Goal: Information Seeking & Learning: Learn about a topic

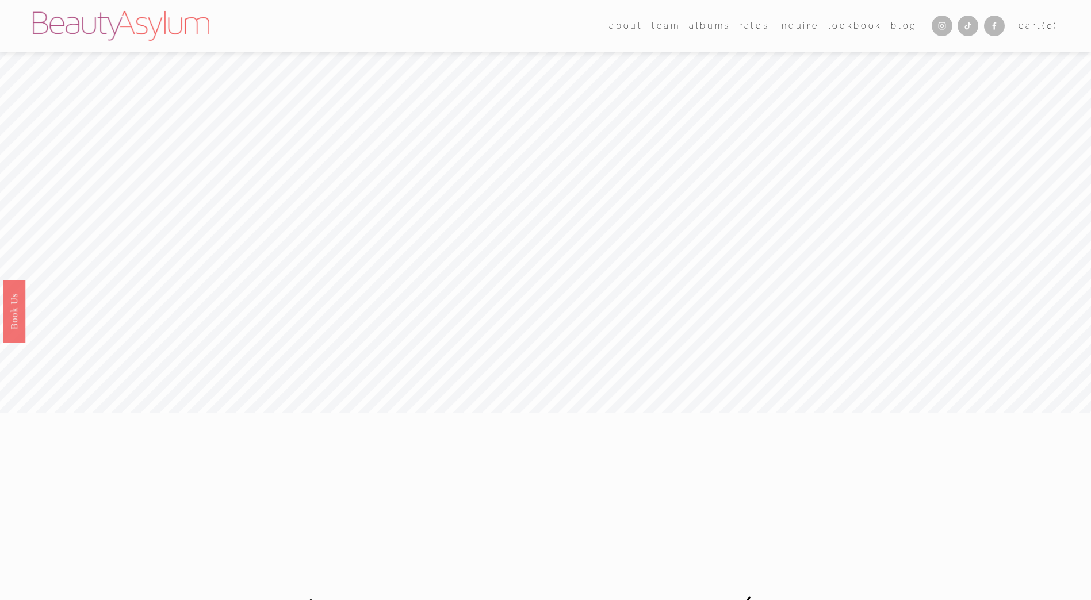
click at [754, 28] on link "Rates" at bounding box center [754, 25] width 30 height 17
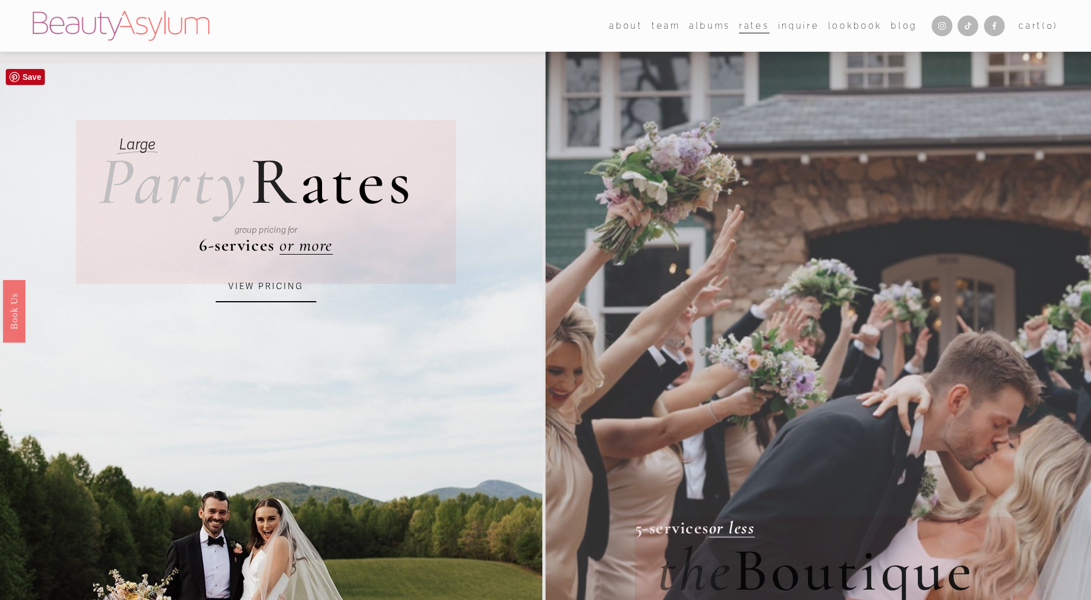
click at [285, 290] on link "VIEW PRICING" at bounding box center [266, 286] width 101 height 31
click at [283, 295] on link "VIEW PRICING" at bounding box center [266, 286] width 101 height 31
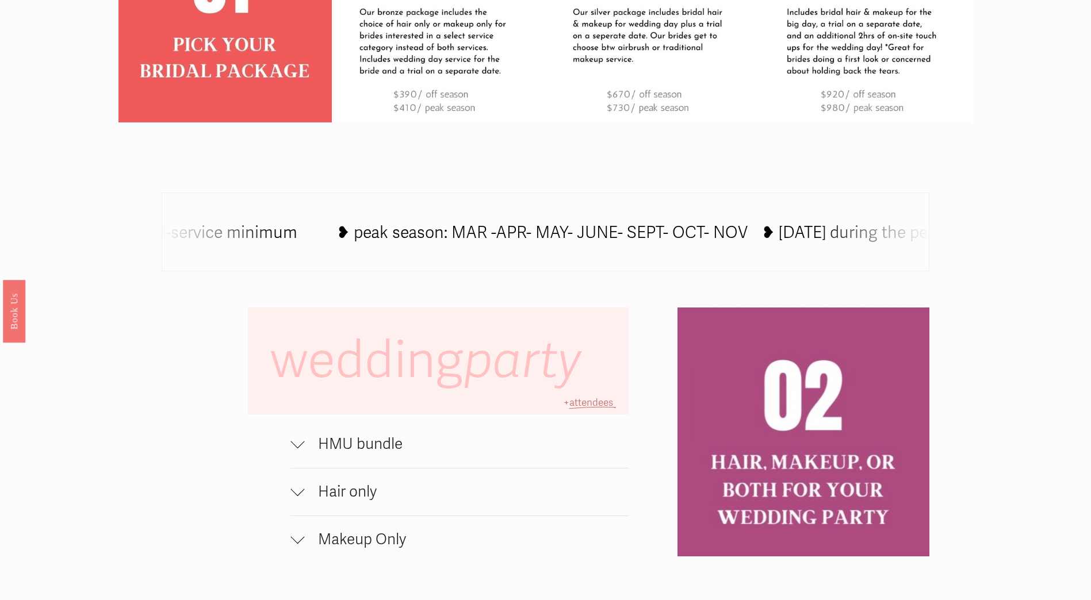
scroll to position [747, 0]
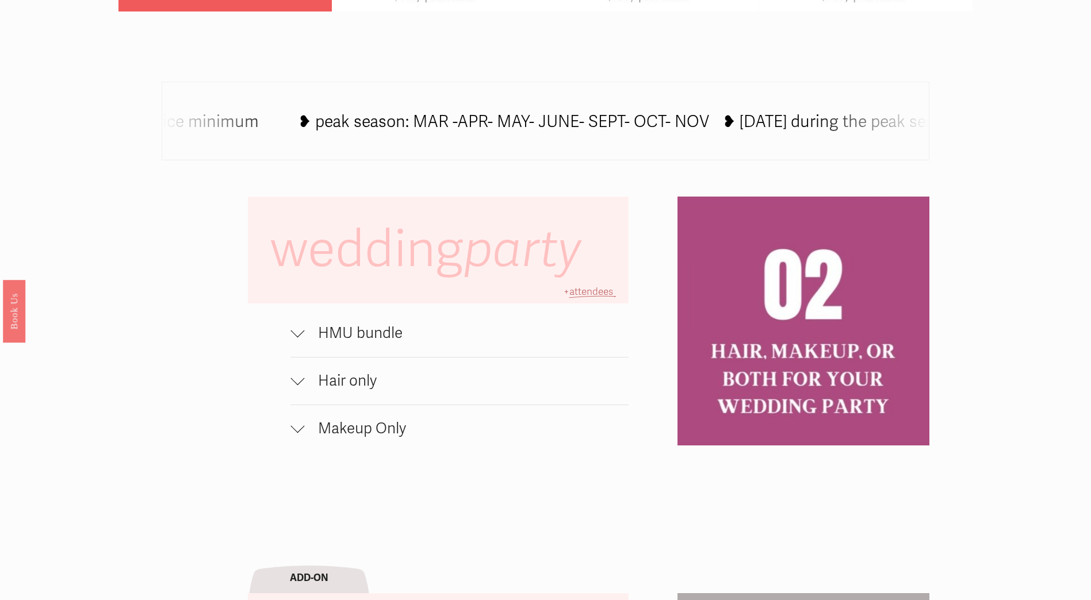
click at [378, 339] on span "HMU bundle" at bounding box center [466, 333] width 324 height 18
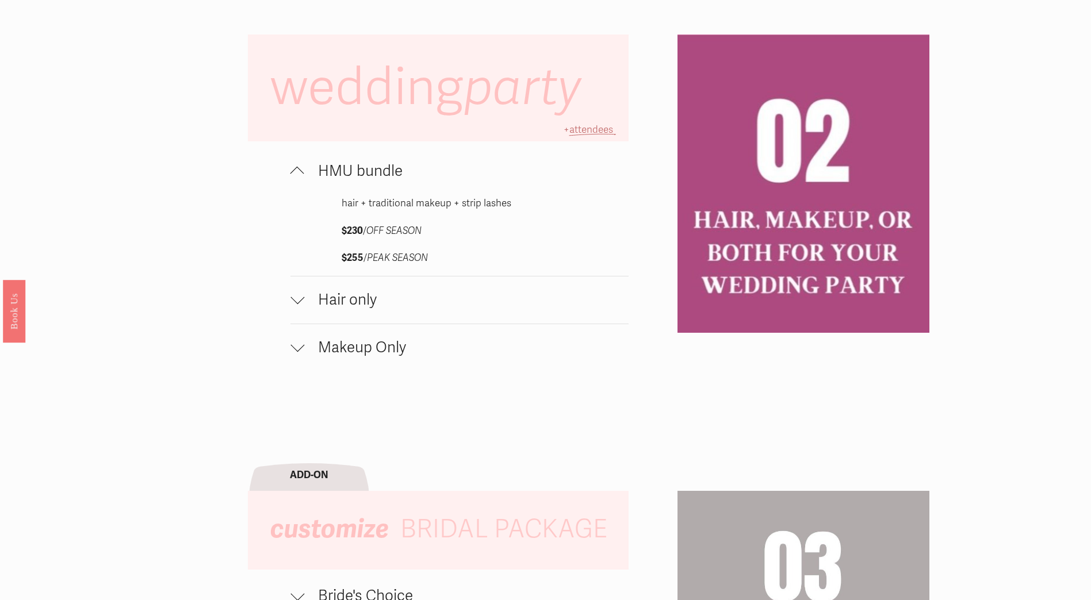
scroll to position [920, 0]
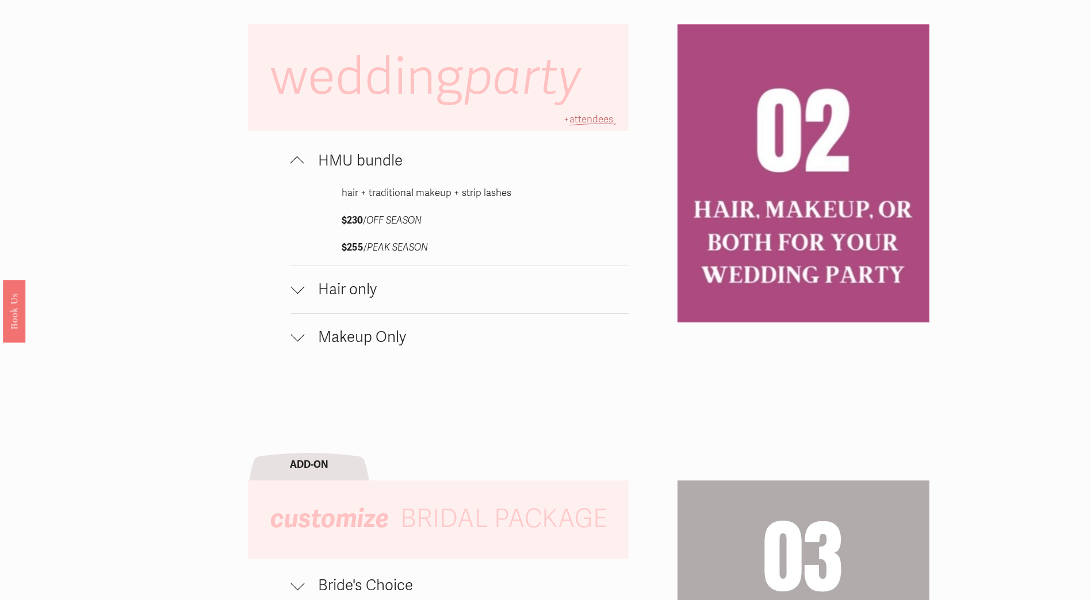
click at [355, 294] on span "Hair only" at bounding box center [466, 290] width 324 height 18
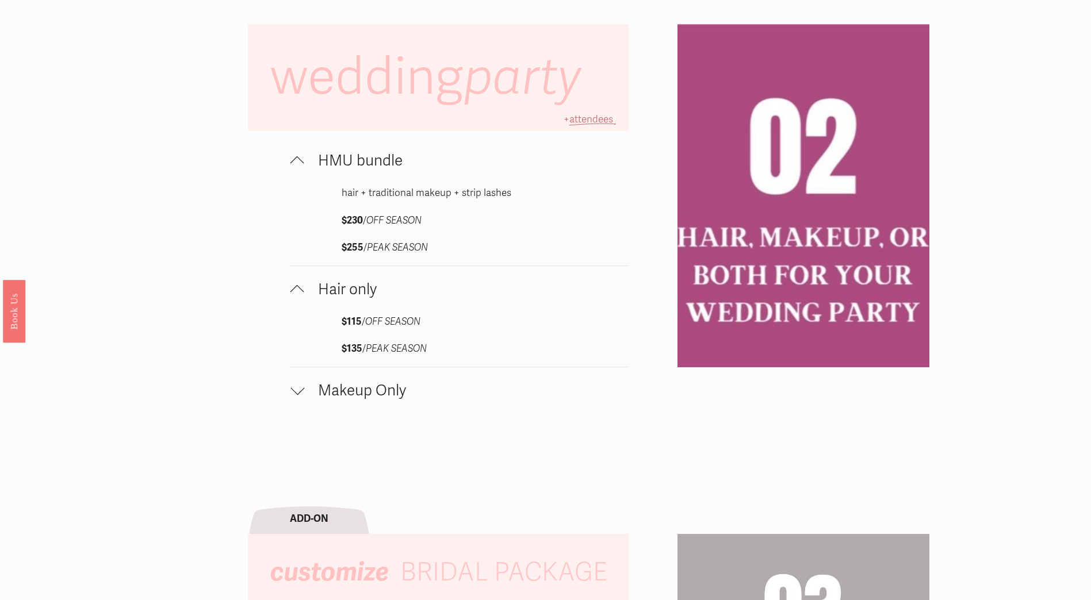
click at [374, 396] on span "Makeup Only" at bounding box center [466, 391] width 324 height 18
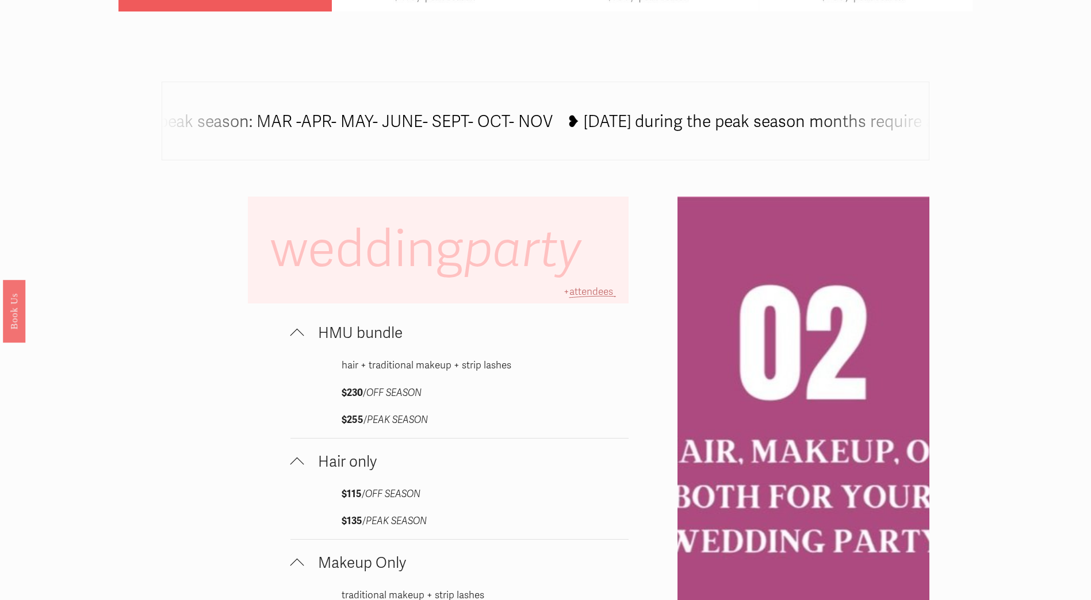
scroll to position [460, 0]
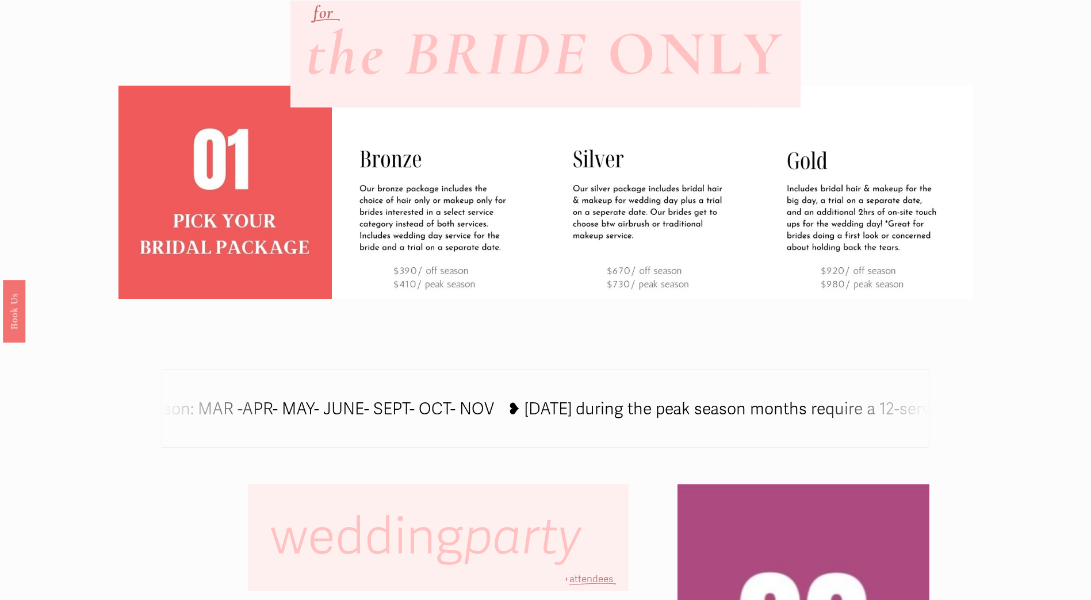
drag, startPoint x: 324, startPoint y: 421, endPoint x: 516, endPoint y: 420, distance: 191.5
click at [508, 411] on icon at bounding box center [636, 411] width 1581 height 0
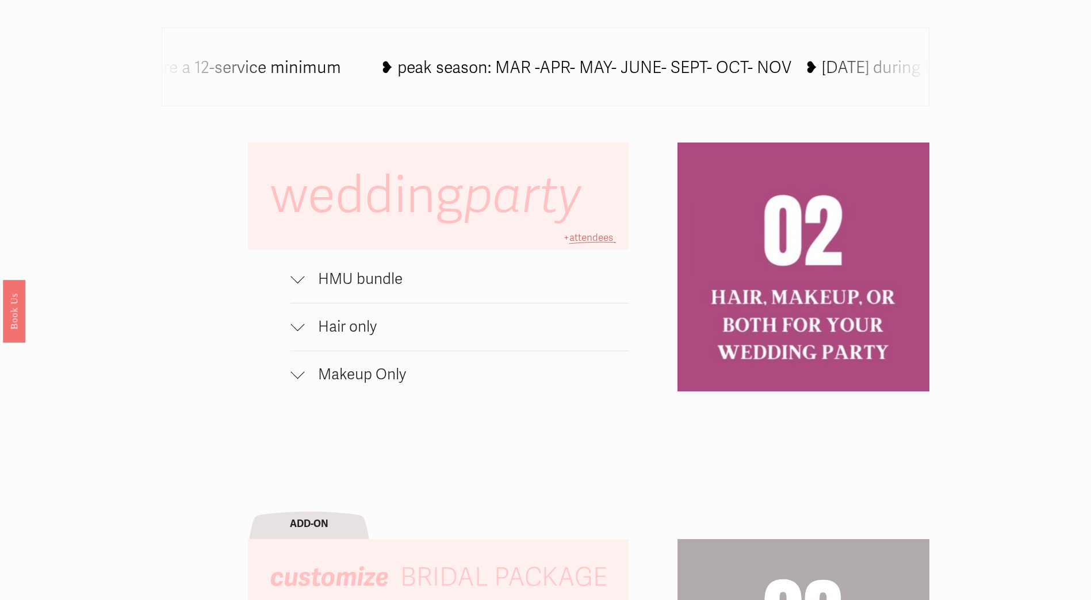
scroll to position [805, 0]
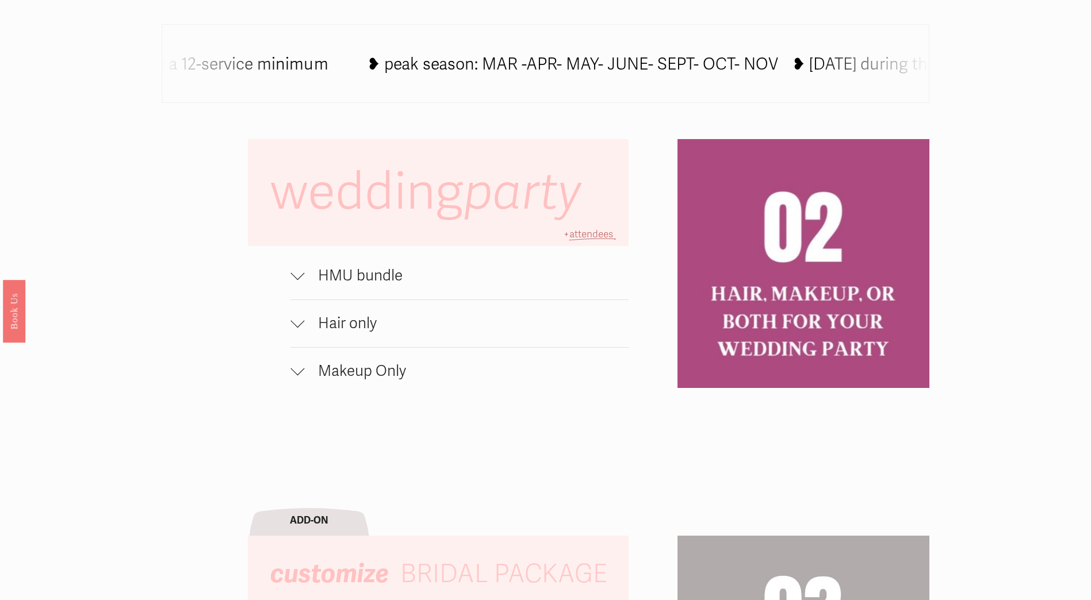
click at [379, 281] on span "HMU bundle" at bounding box center [466, 276] width 324 height 18
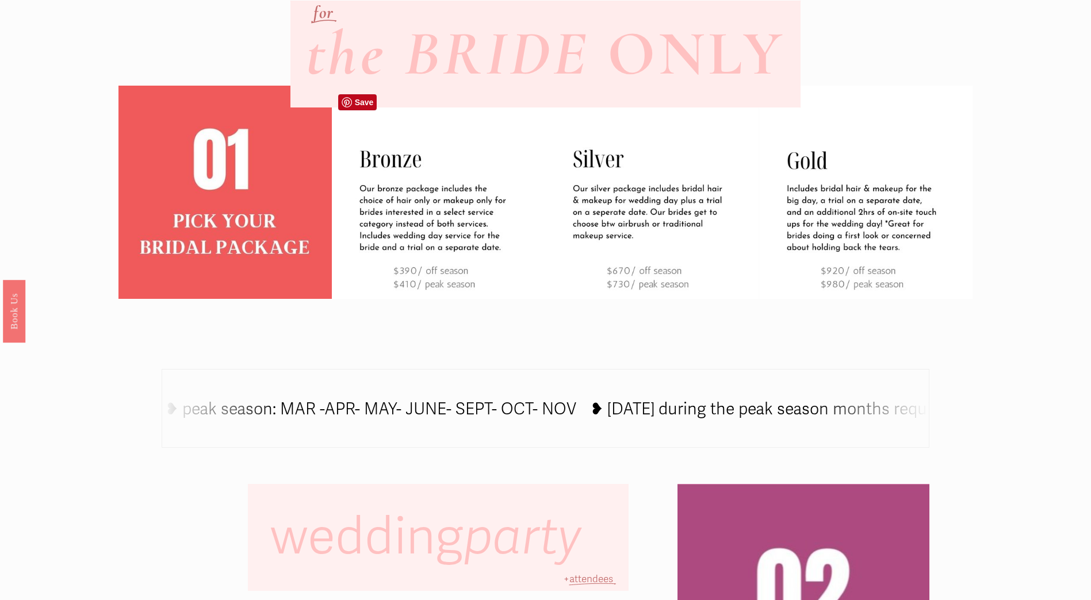
scroll to position [0, 0]
